Goal: Task Accomplishment & Management: Use online tool/utility

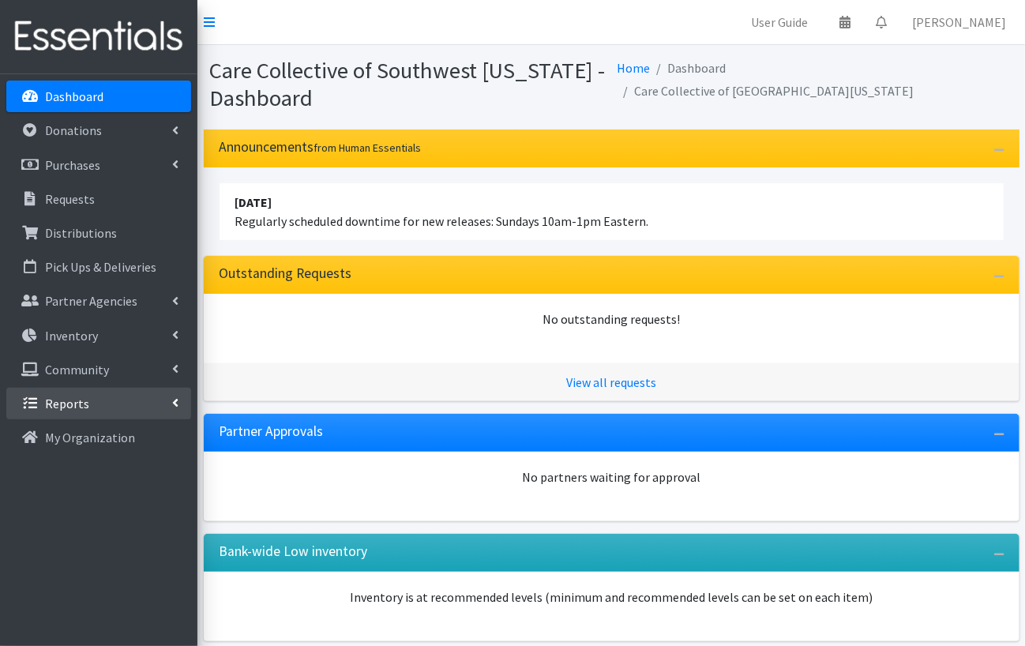
click at [96, 405] on link "Reports" at bounding box center [98, 404] width 185 height 32
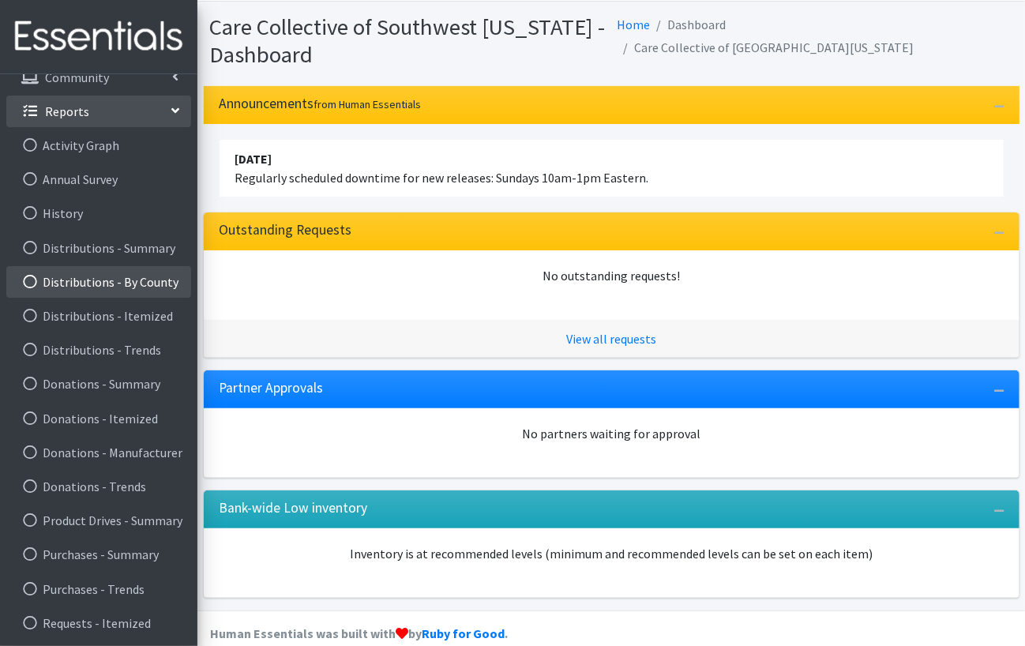
scroll to position [67, 0]
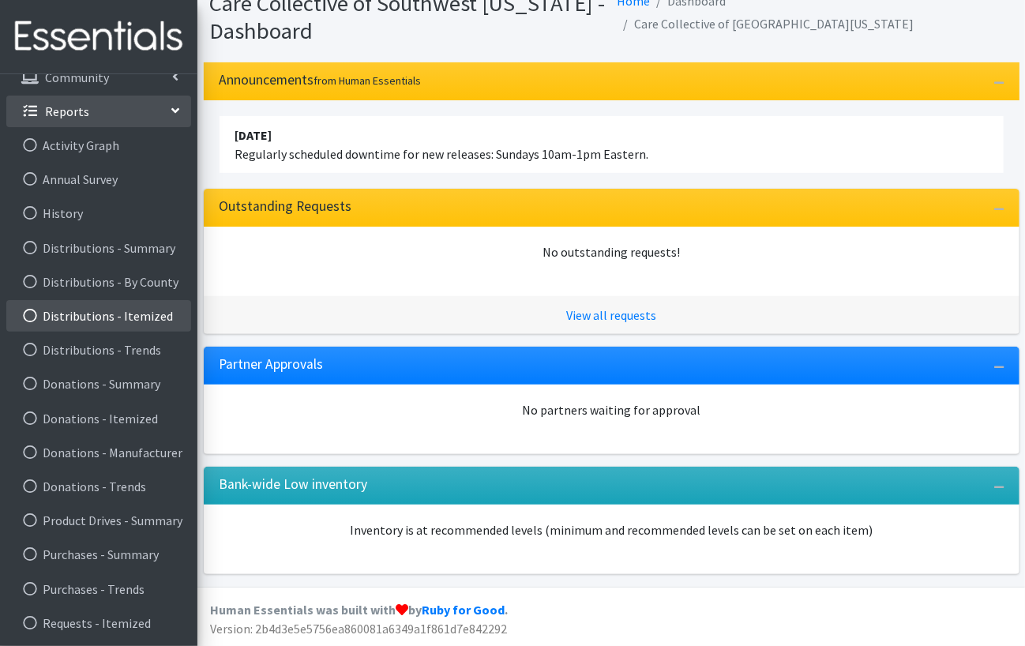
click at [73, 318] on link "Distributions - Itemized" at bounding box center [98, 316] width 185 height 32
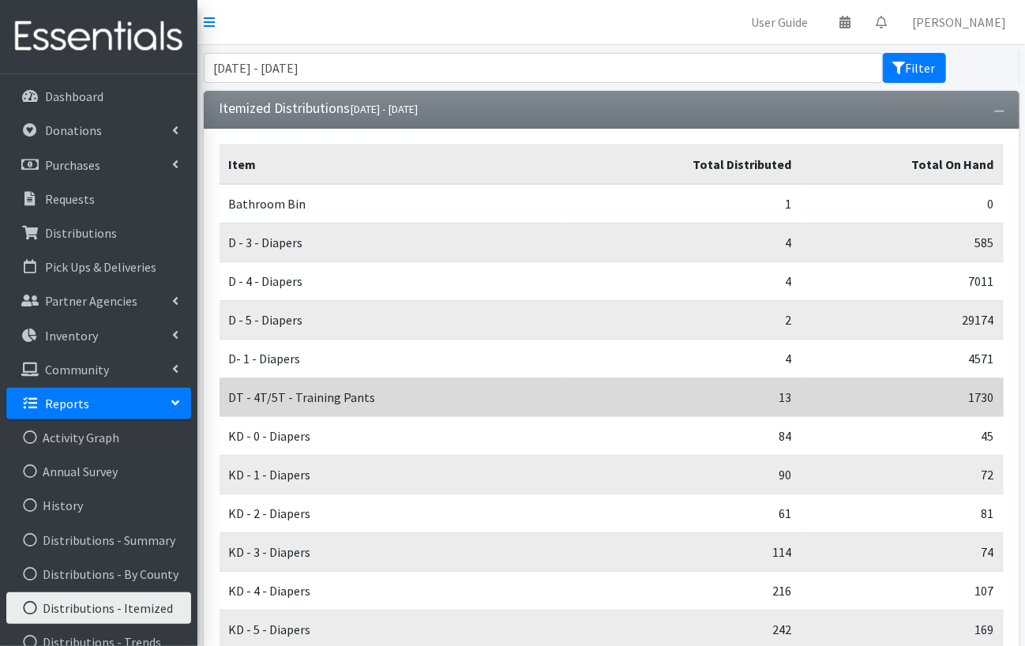
scroll to position [79, 0]
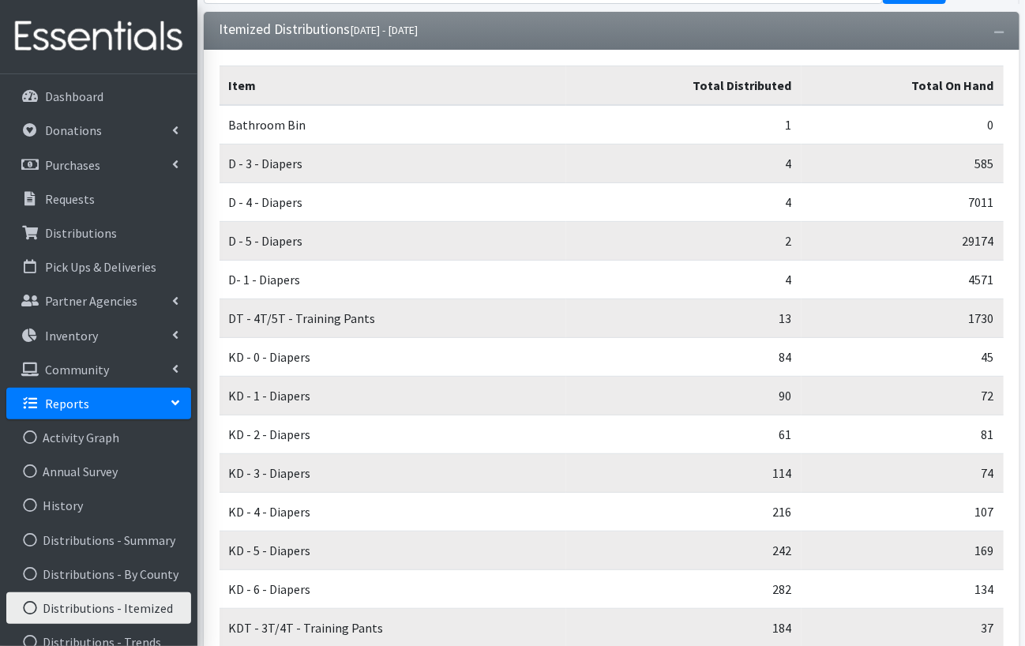
click at [177, 403] on icon at bounding box center [175, 403] width 13 height 6
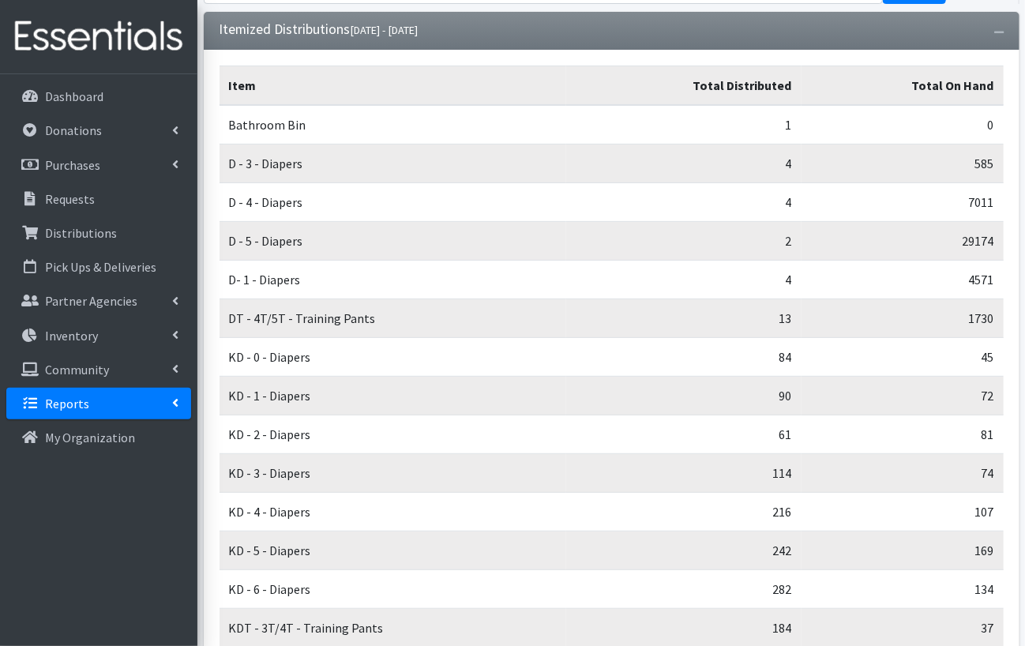
click at [173, 404] on icon at bounding box center [175, 402] width 6 height 13
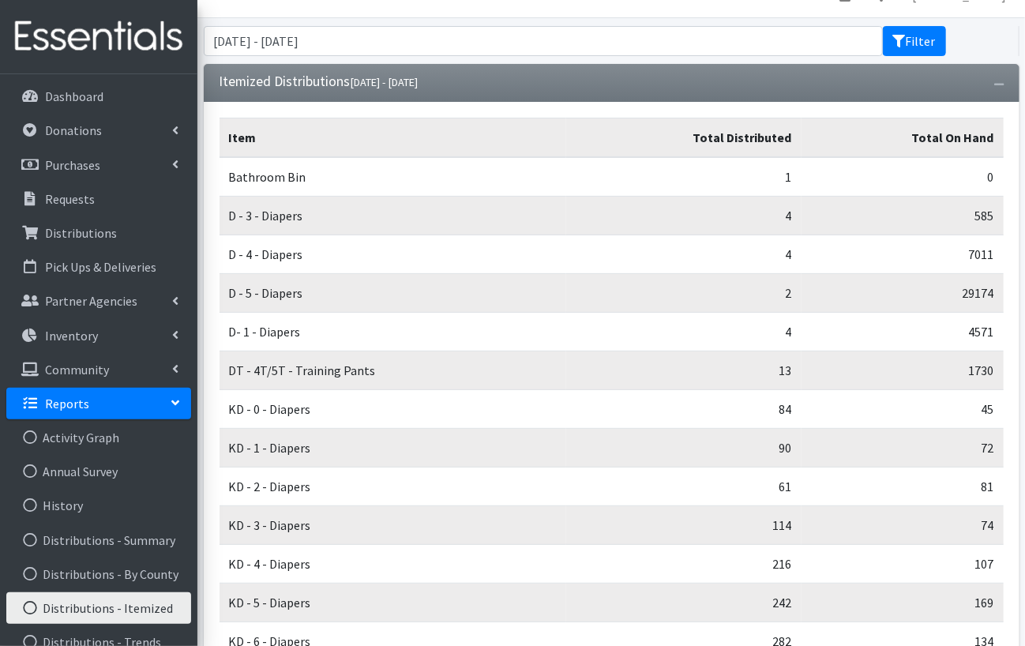
scroll to position [0, 0]
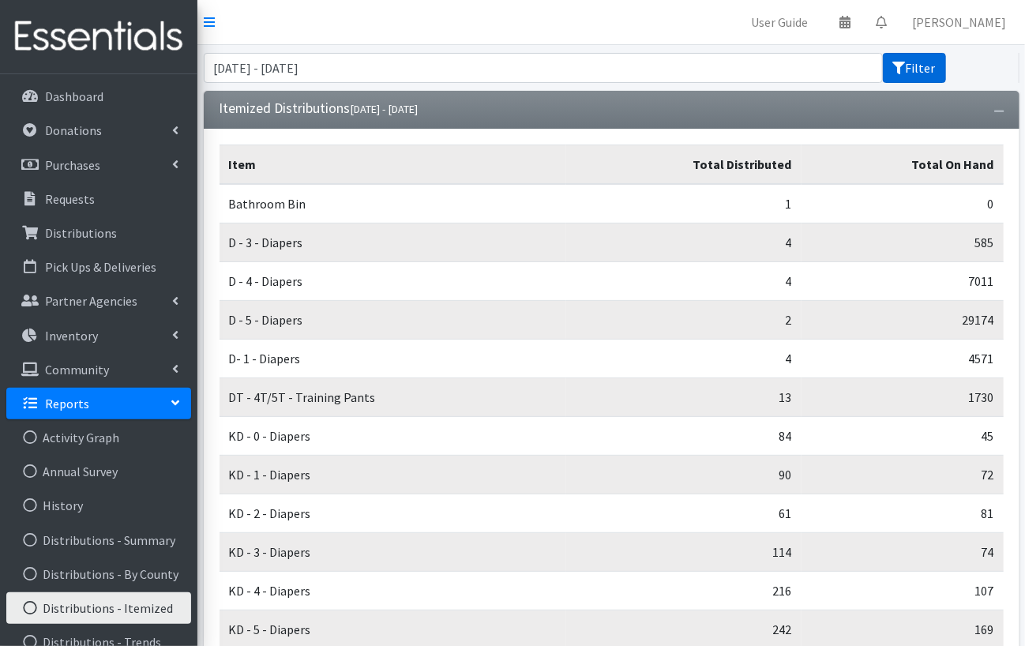
click at [911, 70] on button "Filter" at bounding box center [914, 68] width 63 height 30
click at [787, 67] on input "July 2, 2025 - October 2, 2025" at bounding box center [543, 68] width 679 height 30
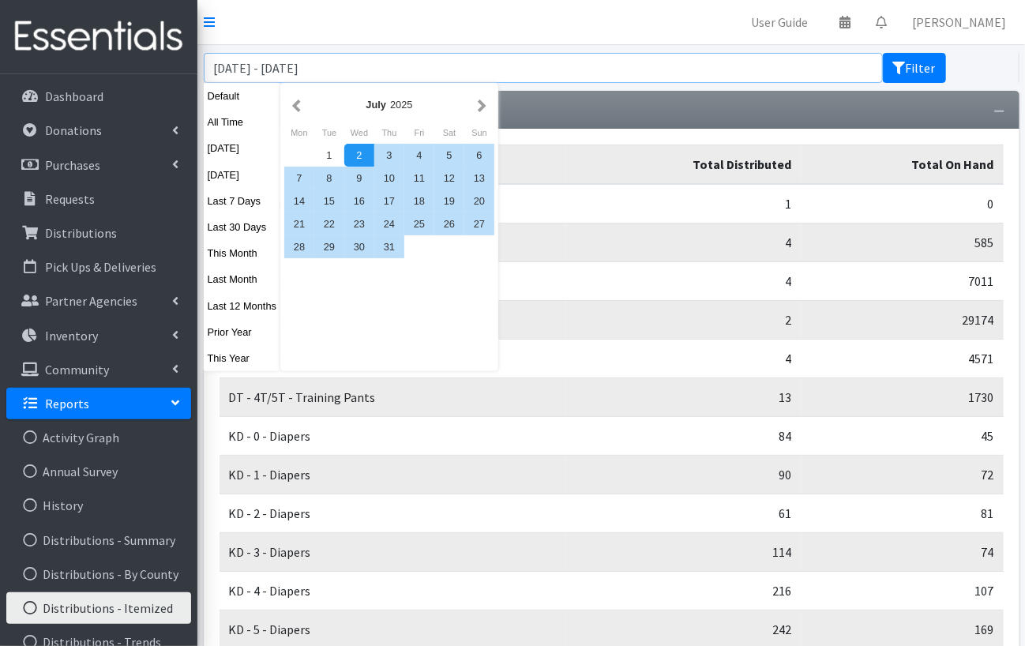
drag, startPoint x: 379, startPoint y: 72, endPoint x: 284, endPoint y: 71, distance: 94.8
click at [284, 71] on input "July 2, 2025 - October 2, 2025" at bounding box center [543, 68] width 679 height 30
click at [392, 246] on div "31" at bounding box center [389, 246] width 30 height 23
click at [310, 66] on input "July 2, 2025 -" at bounding box center [543, 68] width 679 height 30
click at [381, 67] on input "July 2, 2025 -" at bounding box center [543, 68] width 679 height 30
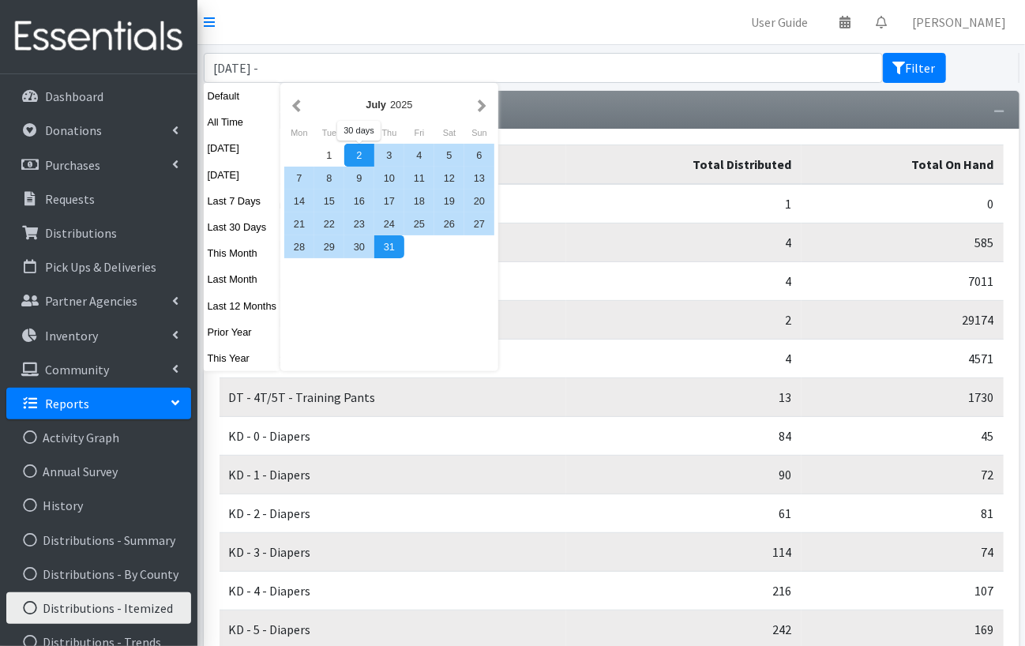
click at [355, 152] on div "2" at bounding box center [359, 155] width 30 height 23
type input "July 2, 2025 - July 31, 2025"
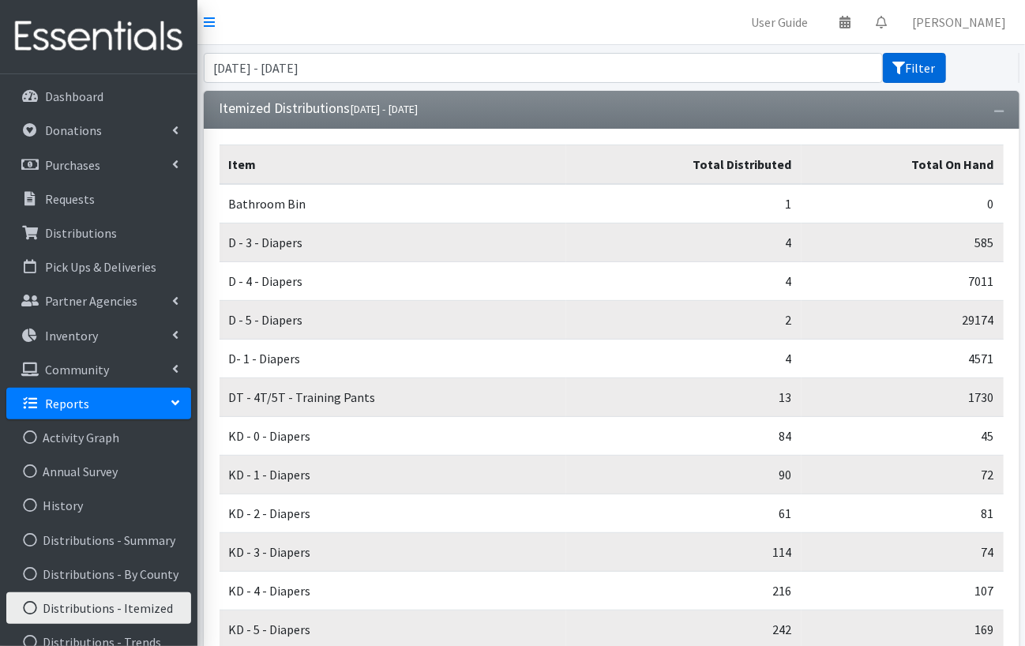
click at [907, 72] on button "Filter" at bounding box center [914, 68] width 63 height 30
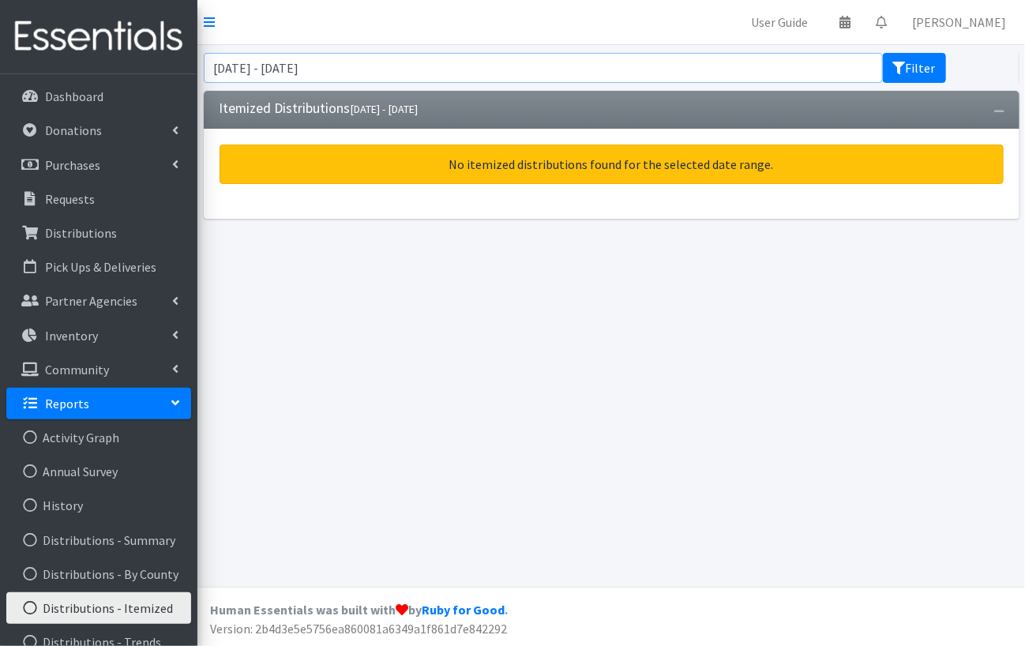
click at [625, 66] on input "July 2, 2025 - July 31, 2025" at bounding box center [543, 68] width 679 height 30
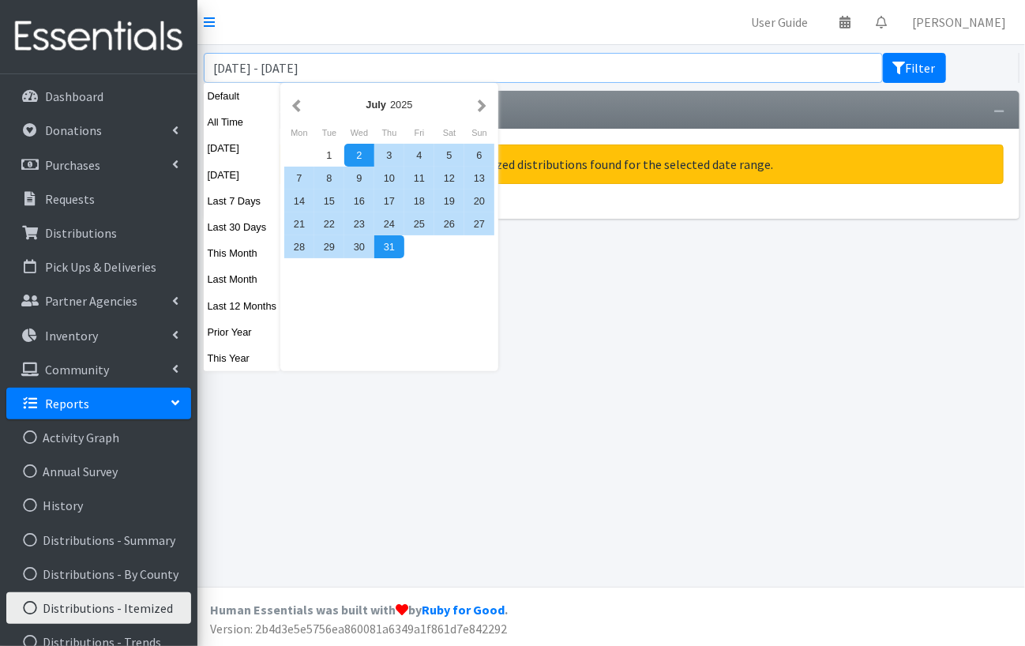
click at [580, 61] on input "July 2, 2025 - July 31, 2025" at bounding box center [543, 68] width 679 height 30
drag, startPoint x: 752, startPoint y: 391, endPoint x: 738, endPoint y: 382, distance: 16.7
click at [752, 388] on div "July 2, 2025 - July 31, 2025 Filter Itemized Distributions July 02, 2025 - July…" at bounding box center [611, 316] width 828 height 542
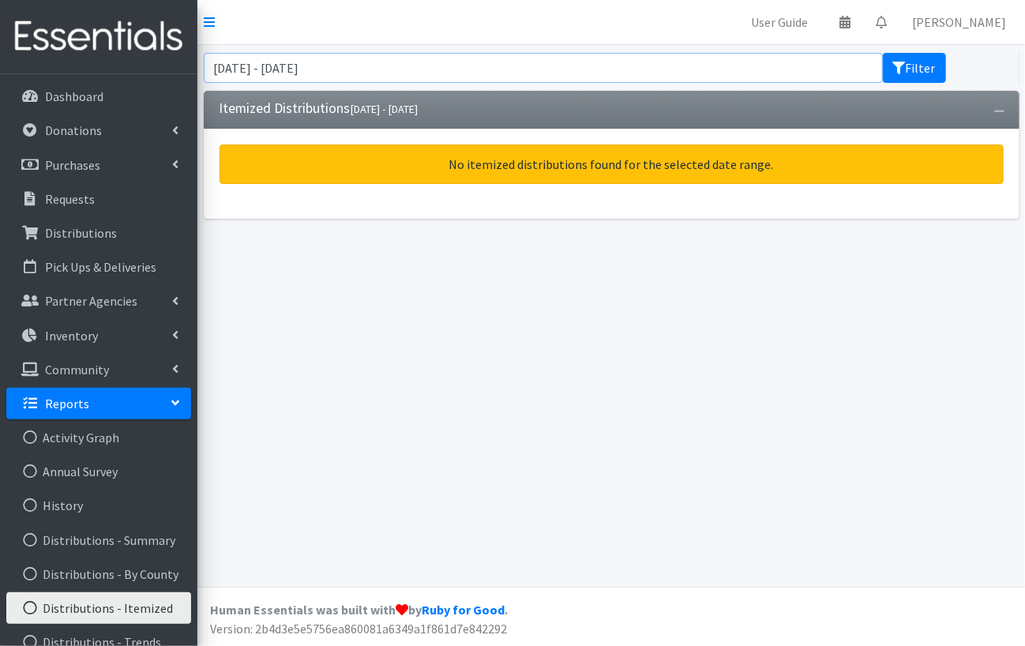
click at [471, 68] on input "July 2, 2025 - July 31, 2025" at bounding box center [543, 68] width 679 height 30
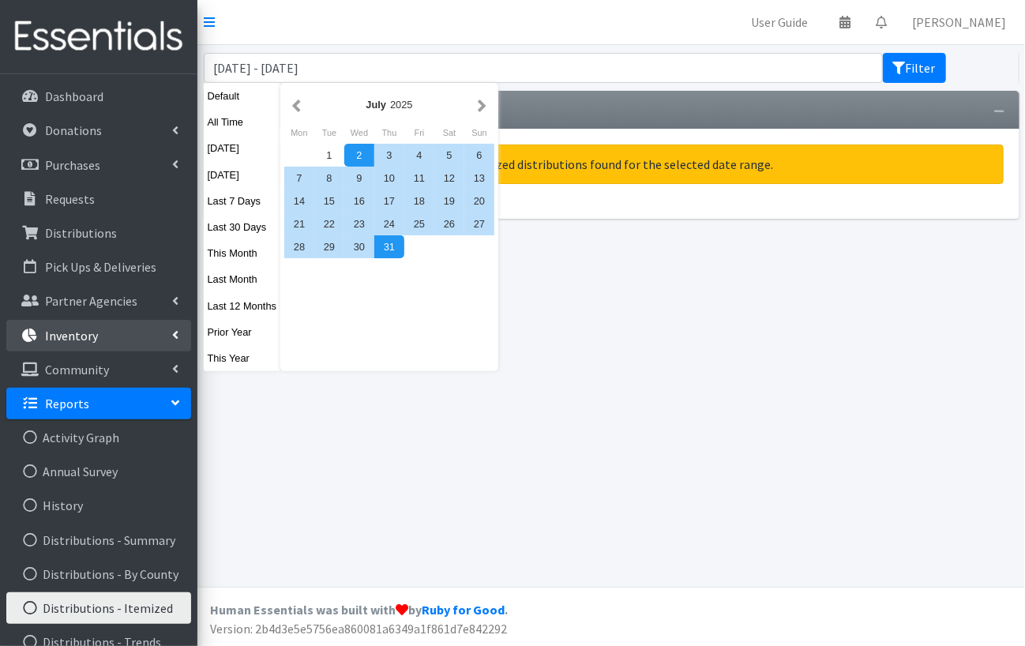
click at [85, 329] on p "Inventory" at bounding box center [71, 336] width 53 height 16
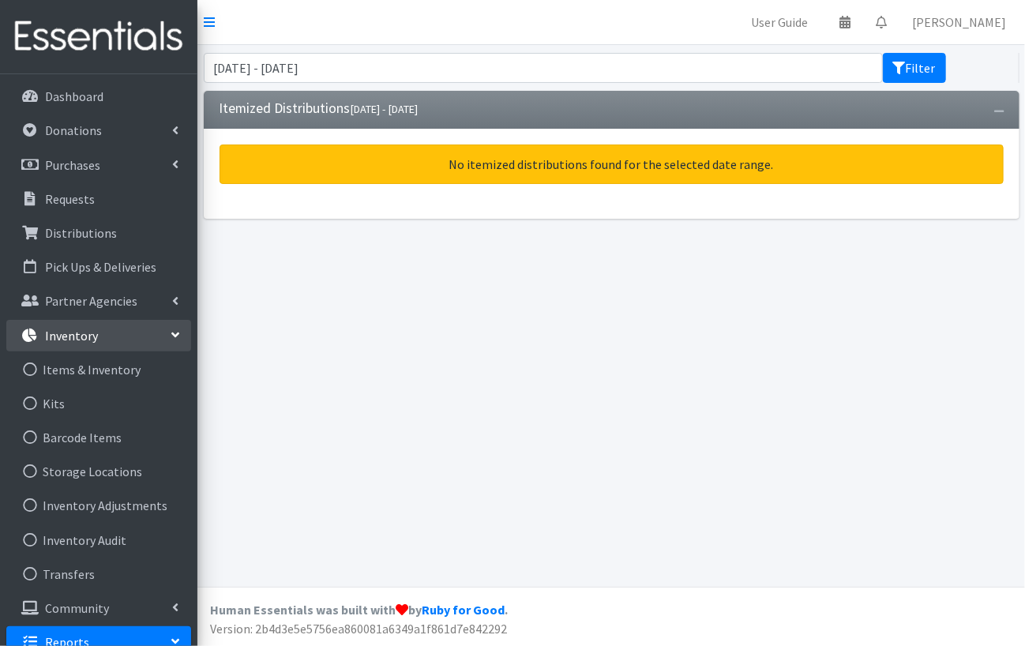
scroll to position [79, 0]
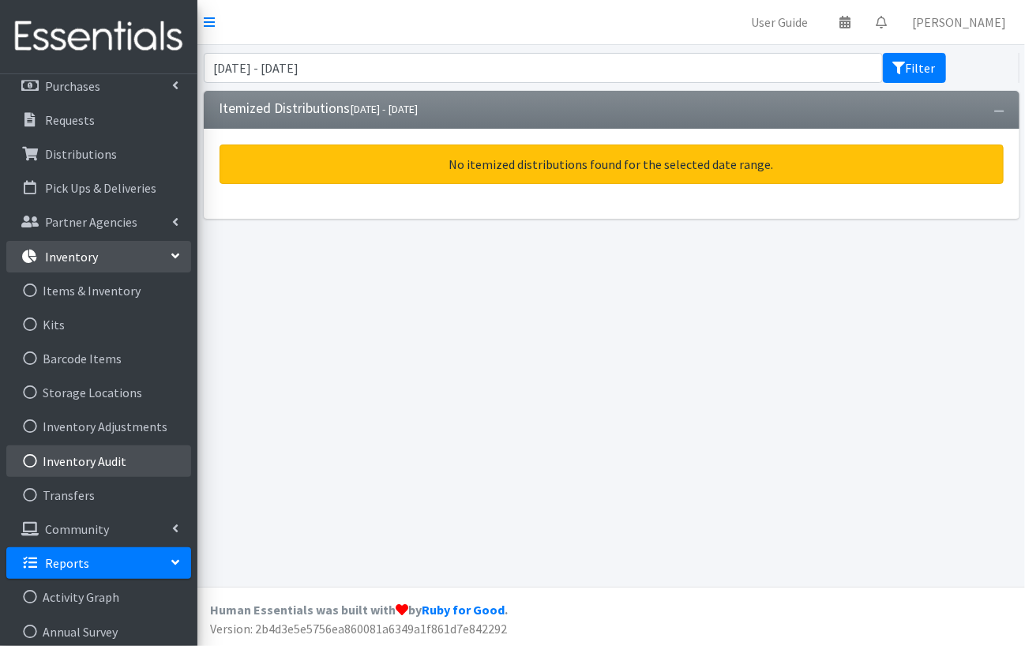
click at [95, 460] on link "Inventory Audit" at bounding box center [98, 461] width 185 height 32
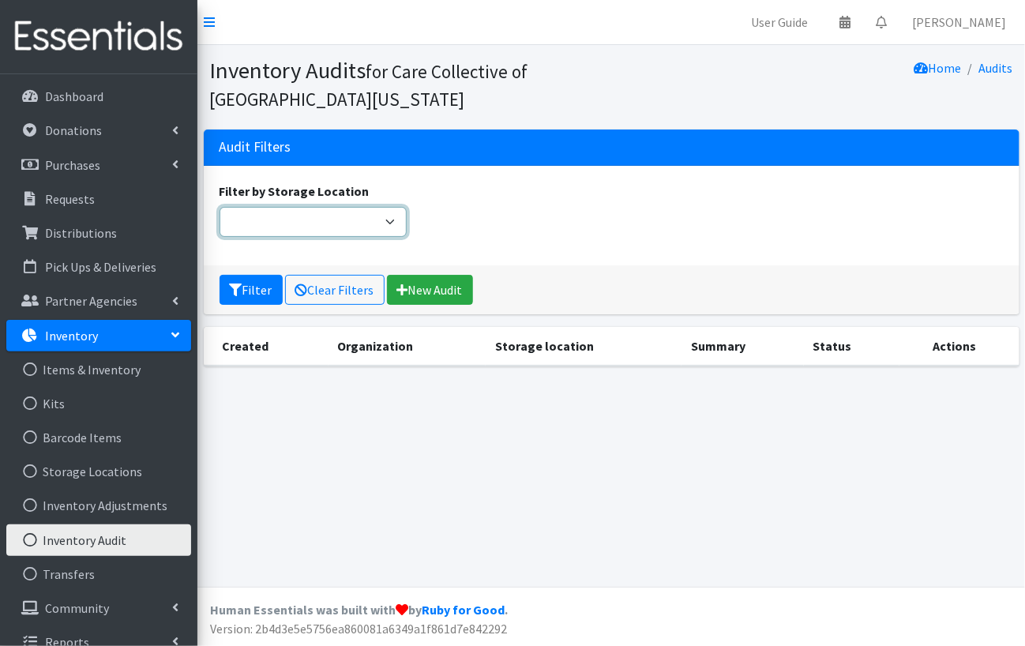
click at [377, 223] on select "Filter by Storage Location" at bounding box center [313, 222] width 187 height 30
click at [220, 207] on select "Filter by Storage Location" at bounding box center [313, 222] width 187 height 30
click at [510, 245] on div "Filter by Storage Location" at bounding box center [611, 216] width 796 height 68
click at [249, 287] on button "Filter" at bounding box center [251, 290] width 63 height 30
click at [262, 295] on button "Filter" at bounding box center [251, 290] width 63 height 30
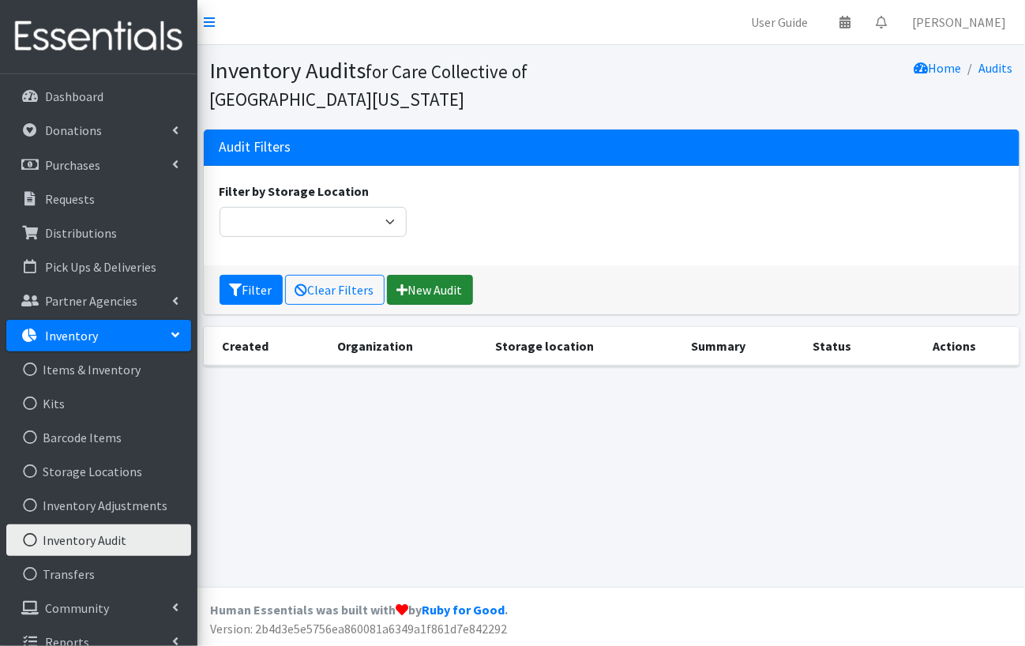
click at [432, 289] on link "New Audit" at bounding box center [430, 290] width 86 height 30
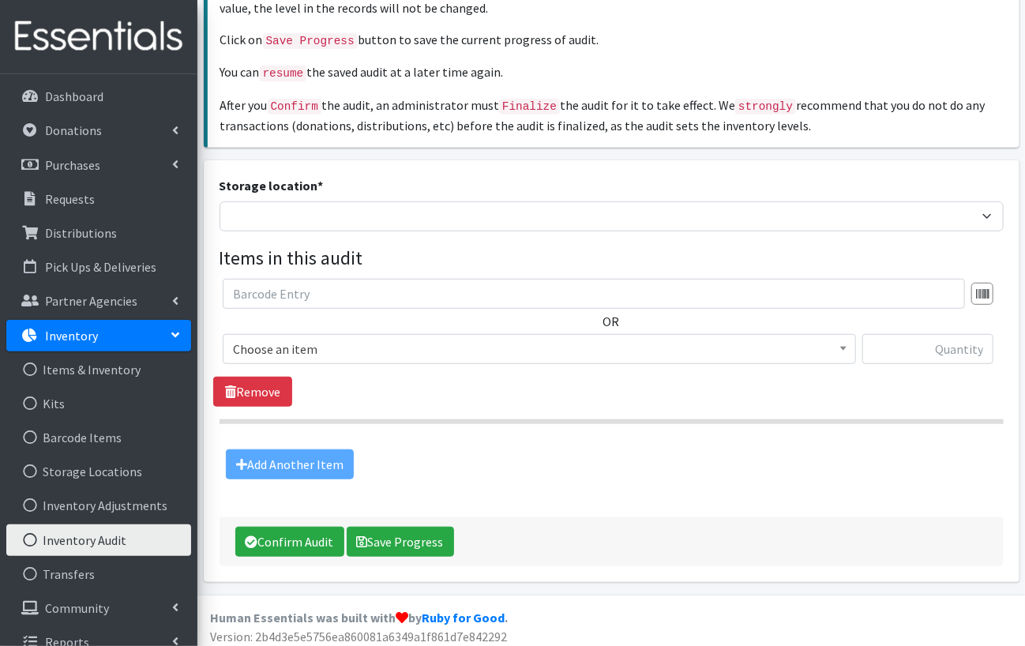
scroll to position [223, 0]
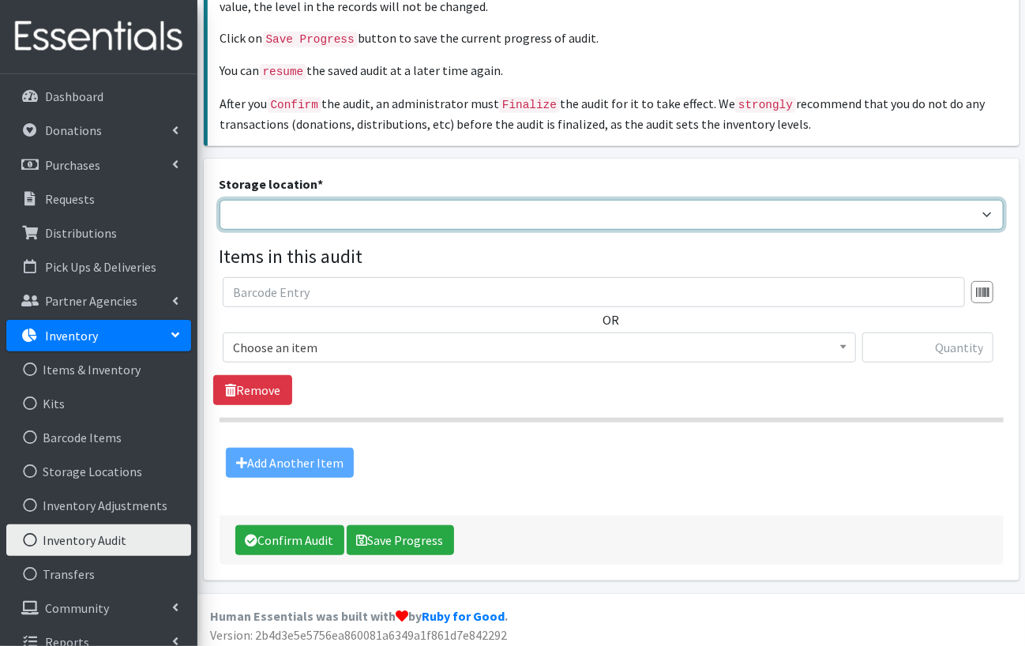
click at [468, 207] on select "Headquarters" at bounding box center [612, 215] width 784 height 30
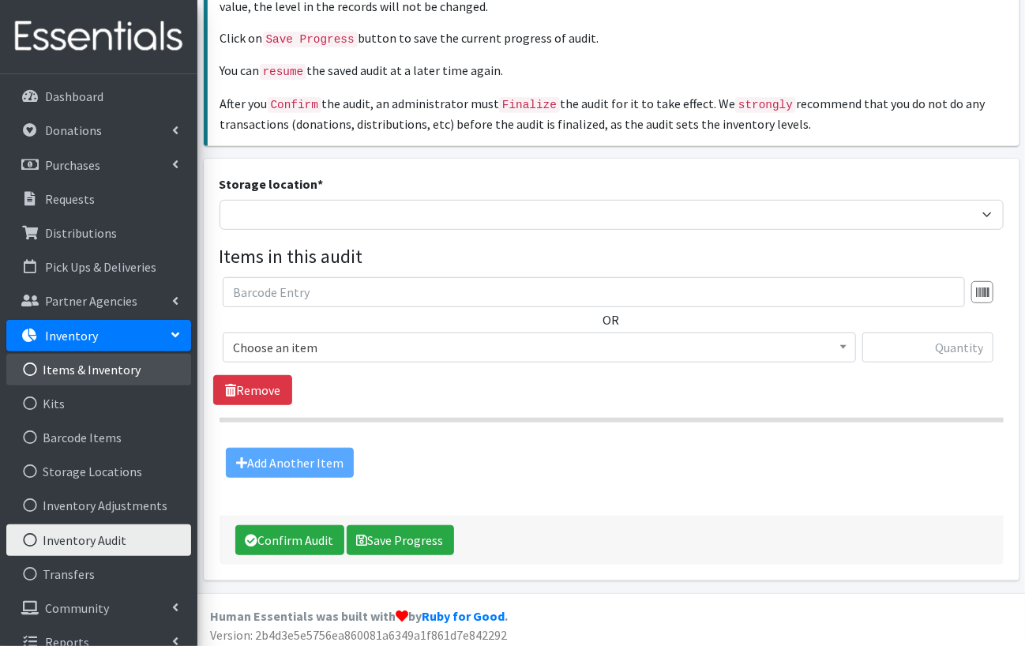
click at [99, 363] on link "Items & Inventory" at bounding box center [98, 370] width 185 height 32
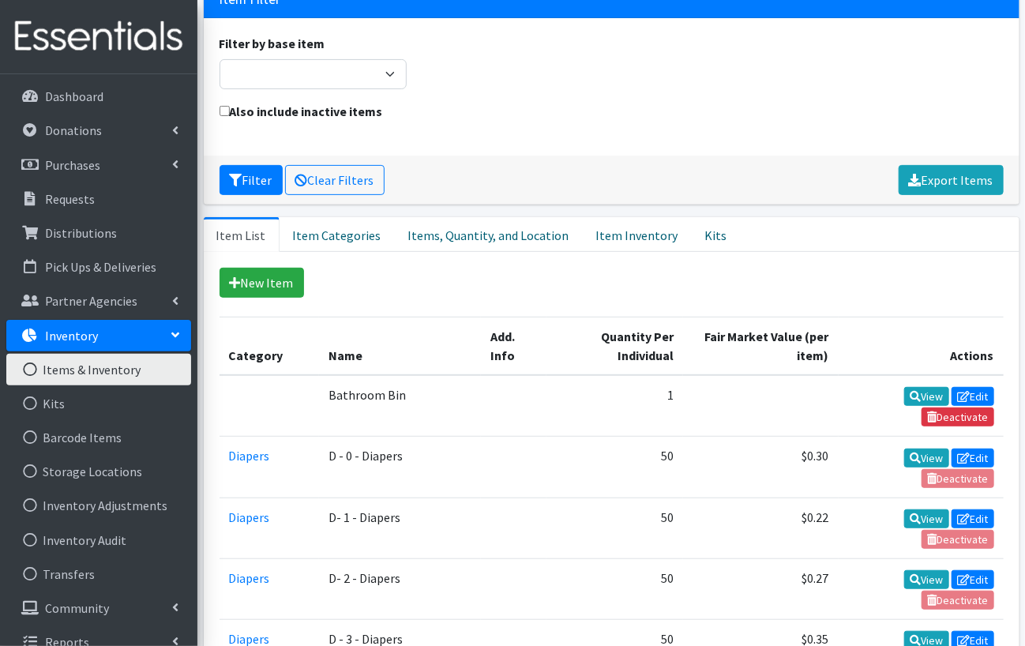
scroll to position [158, 0]
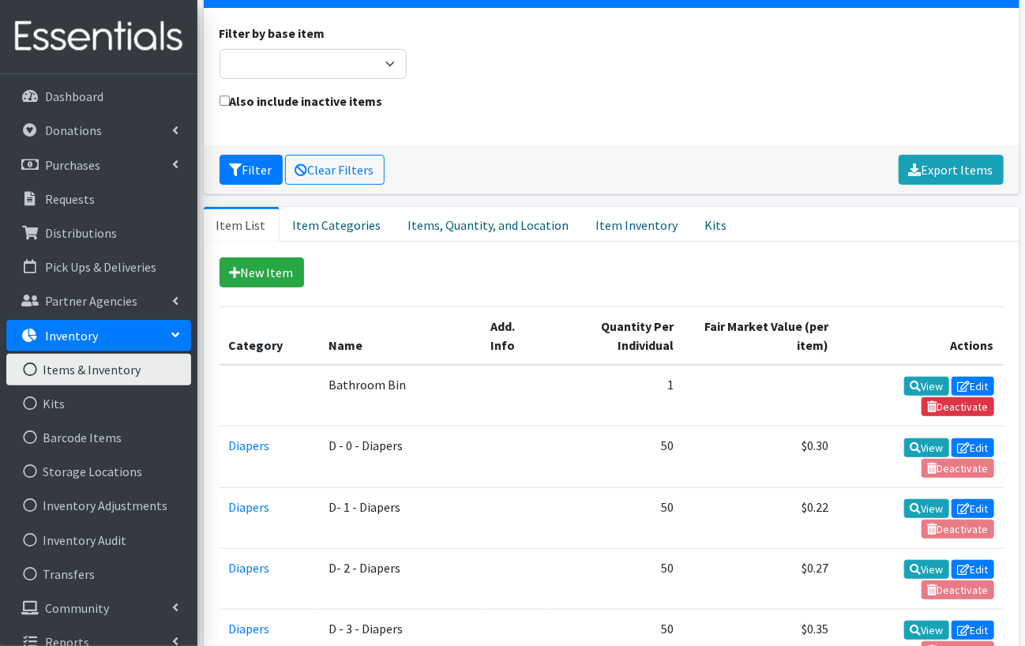
click at [155, 334] on link "Inventory" at bounding box center [98, 336] width 185 height 32
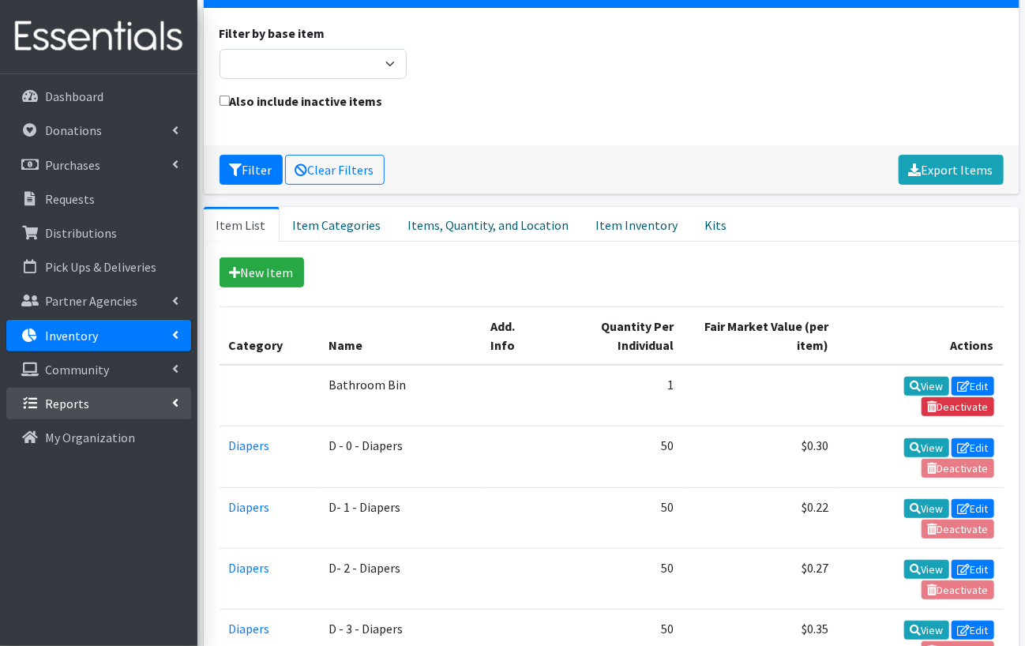
click at [124, 400] on link "Reports" at bounding box center [98, 404] width 185 height 32
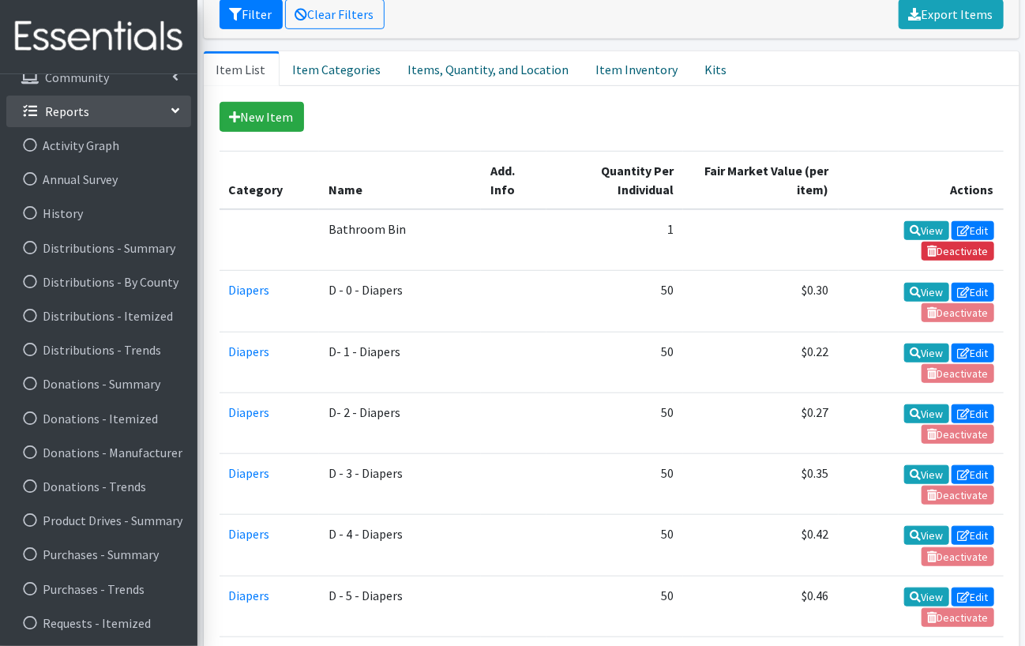
scroll to position [316, 0]
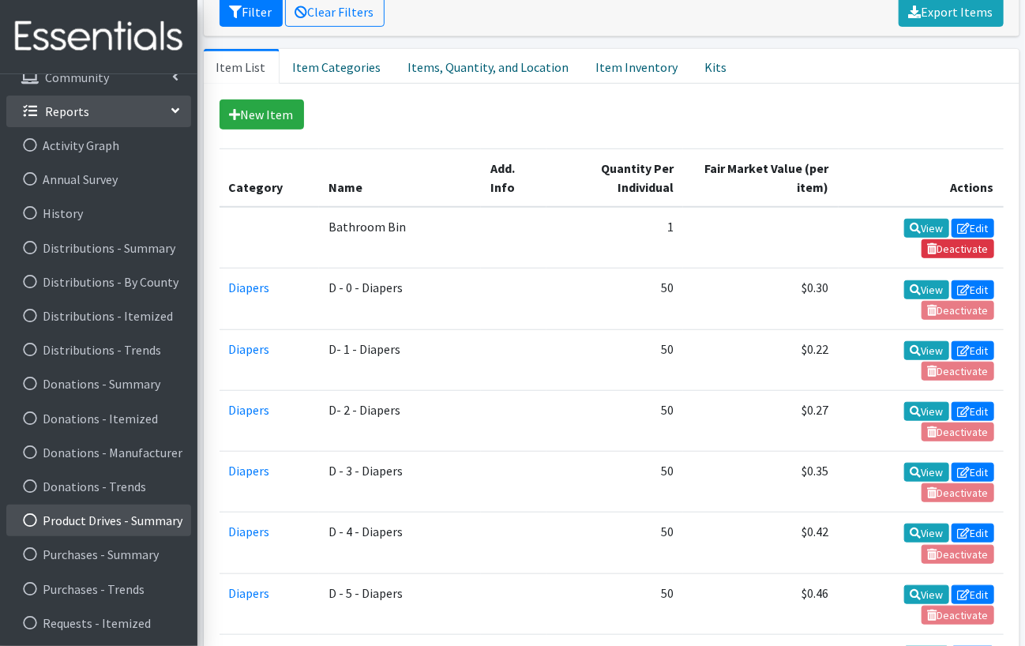
click at [73, 522] on link "Product Drives - Summary" at bounding box center [98, 521] width 185 height 32
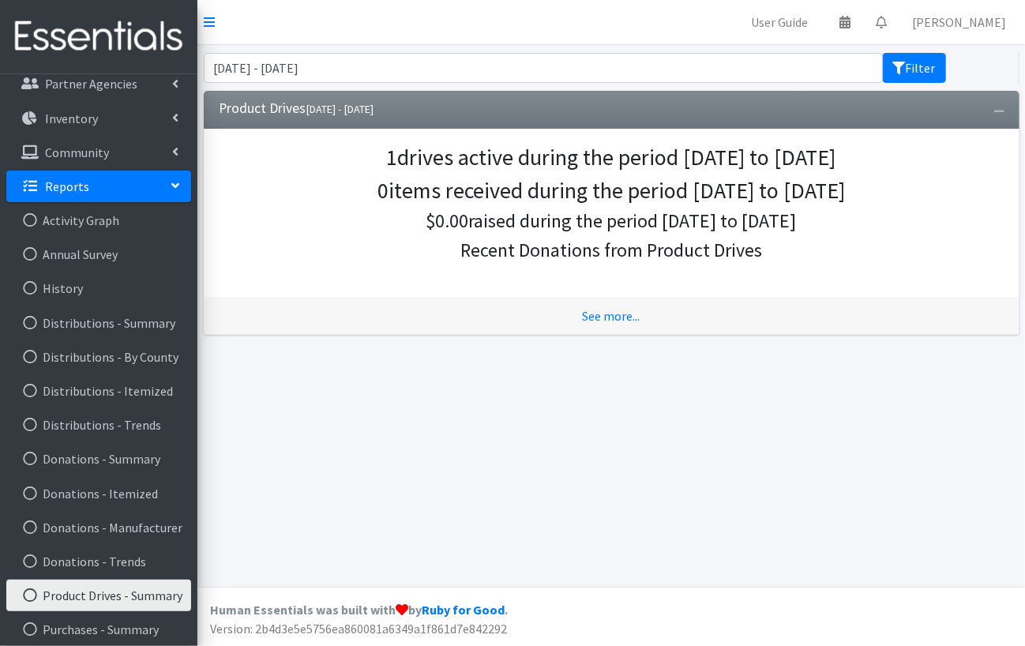
scroll to position [292, 0]
